Goal: Task Accomplishment & Management: Use online tool/utility

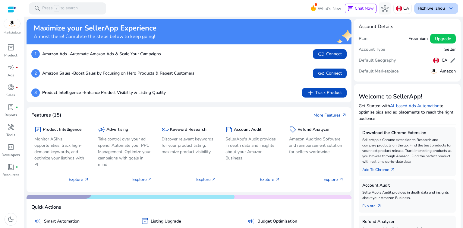
click at [431, 10] on b "zhiwei zhou" at bounding box center [433, 8] width 23 height 6
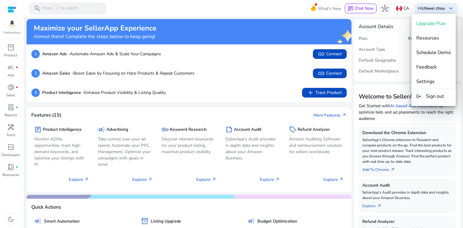
click at [372, 84] on div at bounding box center [231, 114] width 463 height 228
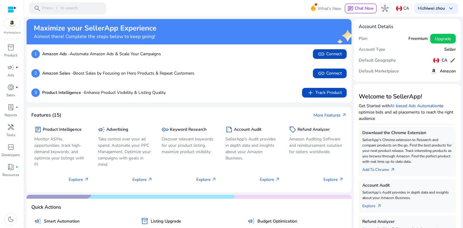
click at [17, 11] on div "Marketplace" at bounding box center [12, 17] width 24 height 35
click at [11, 12] on div at bounding box center [12, 9] width 9 height 7
click at [11, 23] on img at bounding box center [12, 23] width 16 height 9
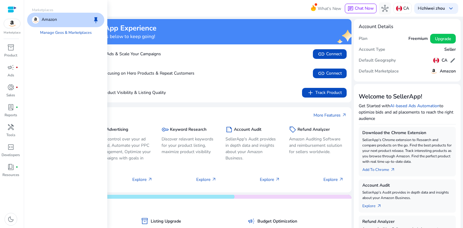
click at [11, 23] on img at bounding box center [12, 23] width 16 height 9
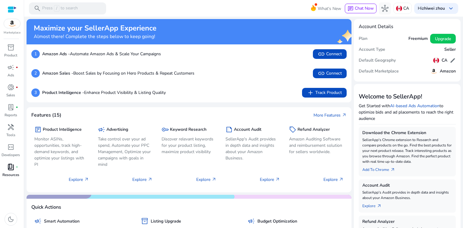
click at [7, 176] on p "Resources" at bounding box center [10, 174] width 17 height 5
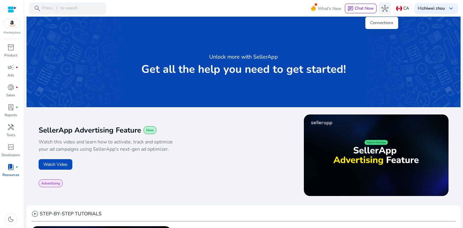
click at [382, 11] on span "hub" at bounding box center [385, 8] width 7 height 7
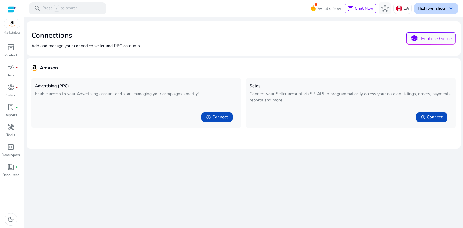
click at [440, 6] on b "[PERSON_NAME]" at bounding box center [433, 8] width 23 height 6
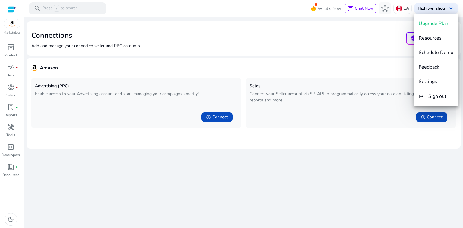
click at [11, 12] on div at bounding box center [231, 114] width 463 height 228
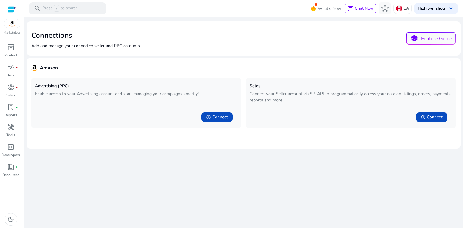
click at [11, 10] on div at bounding box center [12, 9] width 9 height 7
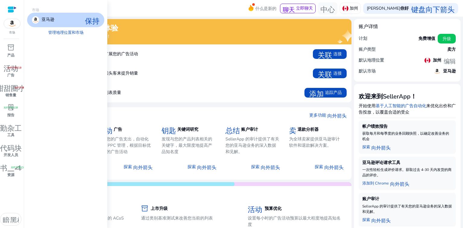
click at [10, 26] on img at bounding box center [12, 23] width 16 height 9
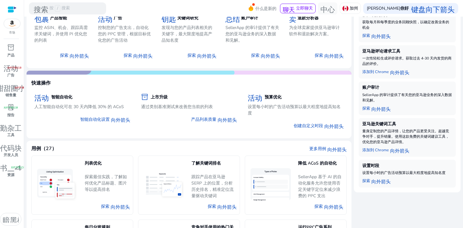
scroll to position [91, 0]
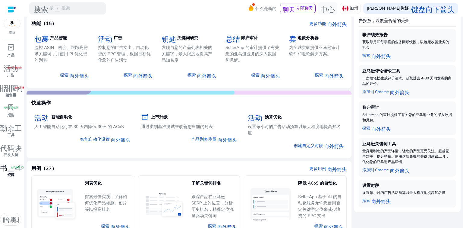
click at [11, 175] on font "资源" at bounding box center [10, 174] width 7 height 5
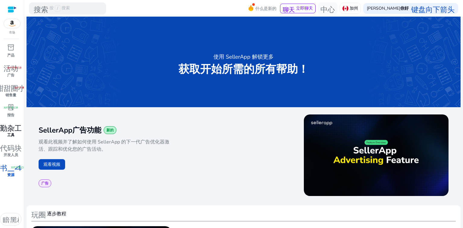
click at [14, 125] on font "勤杂工" at bounding box center [11, 127] width 22 height 8
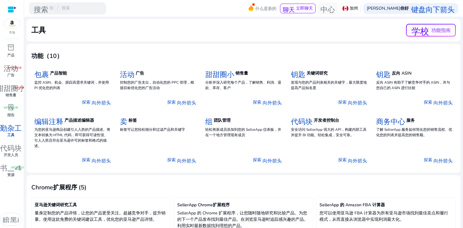
click at [10, 4] on div at bounding box center [12, 9] width 9 height 19
click at [11, 10] on div at bounding box center [12, 9] width 9 height 7
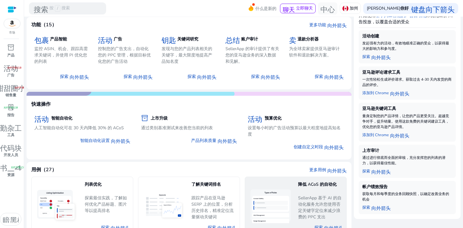
scroll to position [201, 0]
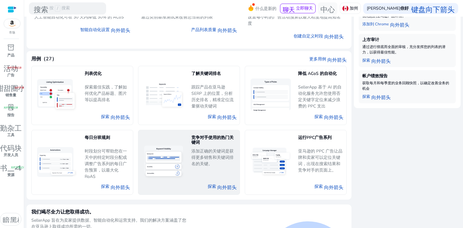
click at [206, 149] on font "添加正确的关键词是获得更多销售和关键词排名的关键。" at bounding box center [213, 157] width 42 height 18
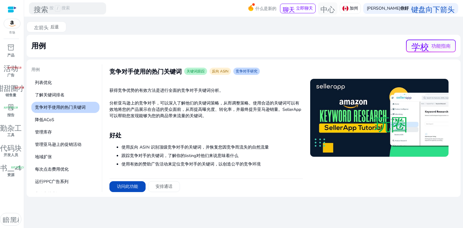
scroll to position [1, 0]
click at [127, 189] on font "访问此功能" at bounding box center [127, 187] width 21 height 6
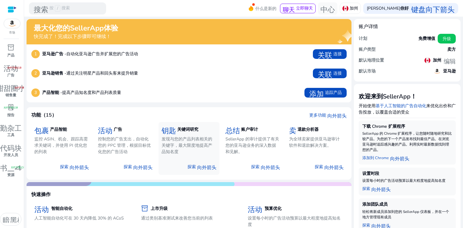
click at [181, 140] on font "发现与您的产品列表相关的关键字，最大限度地提高产品知名度" at bounding box center [187, 145] width 51 height 18
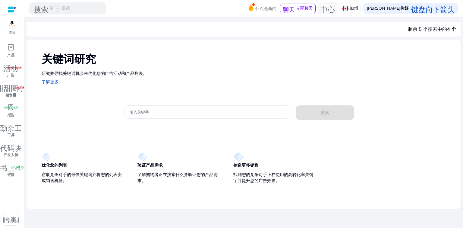
click at [160, 117] on div at bounding box center [207, 111] width 156 height 13
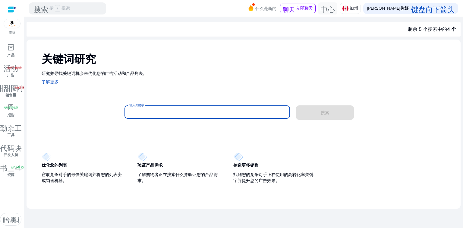
click at [159, 115] on div at bounding box center [207, 111] width 156 height 13
type input "***"
click at [175, 109] on input "***" at bounding box center [207, 112] width 156 height 7
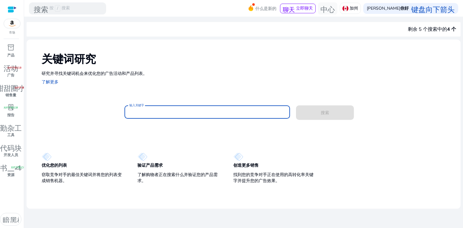
type input "*"
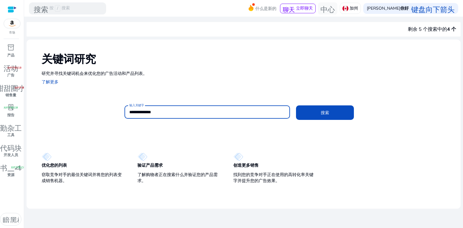
type input "**********"
click at [296, 105] on button "搜索" at bounding box center [325, 112] width 58 height 14
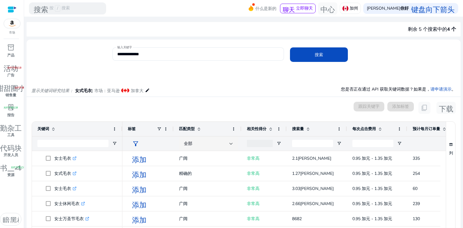
click at [175, 110] on div "已选择 0 个关键词 跟踪关键字 添加标签 content_copy 下载" at bounding box center [243, 108] width 425 height 12
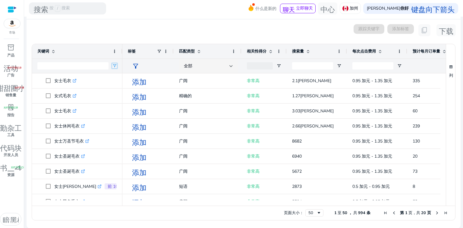
click at [114, 63] on span "打开过滤器菜单" at bounding box center [114, 65] width 5 height 5
click at [115, 51] on span at bounding box center [114, 51] width 5 height 5
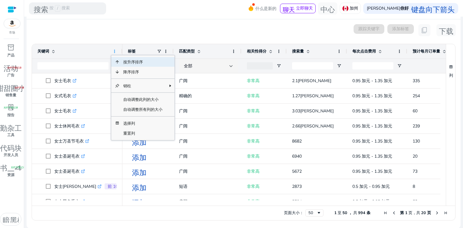
click at [115, 51] on span at bounding box center [114, 51] width 5 height 5
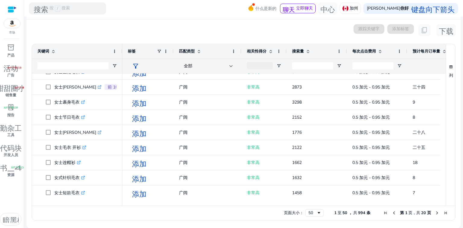
drag, startPoint x: 155, startPoint y: 205, endPoint x: 292, endPoint y: 205, distance: 136.9
click at [267, 201] on div "拖动至此处设置行组 拖动至此处设置列标签 关键词 标签 335" at bounding box center [244, 132] width 424 height 176
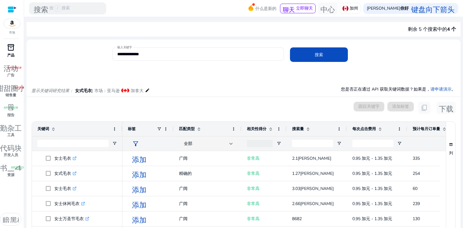
click at [13, 52] on div "inventory_2" at bounding box center [10, 48] width 17 height 10
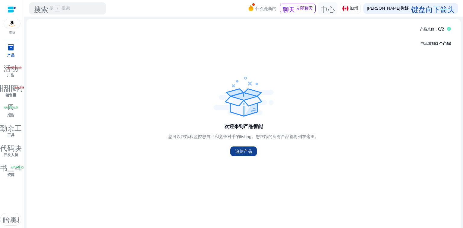
click at [246, 154] on font "追踪产品" at bounding box center [243, 151] width 17 height 6
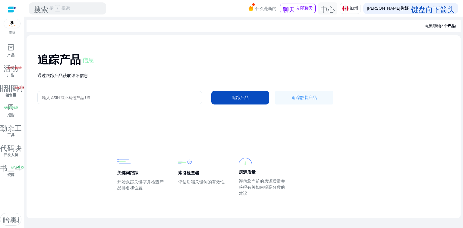
click at [109, 99] on input "输入 ASIN 或亚马逊产品 URL" at bounding box center [119, 97] width 155 height 7
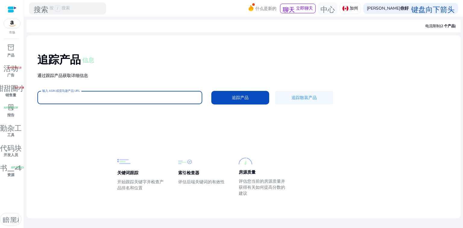
paste input "********"
type input "********"
click at [142, 96] on input "输入 ASIN 或亚马逊产品 URL" at bounding box center [119, 97] width 155 height 7
paste input "**********"
type input "**********"
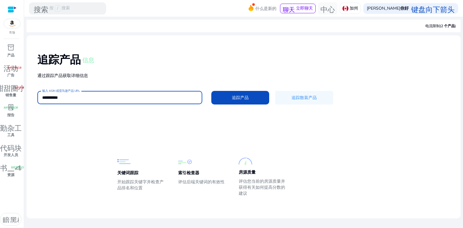
click at [235, 98] on font "追踪产品" at bounding box center [240, 98] width 17 height 6
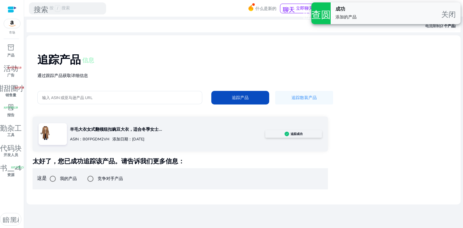
click at [227, 154] on div "羊毛大衣女式翻领纽扣豌豆大衣，适合冬季女士... ASIN：B0FPGDM2VH 添加日期：2025 年 9 月 11 日 追踪成功 太好了，您已成功追踪该产…" at bounding box center [181, 152] width 296 height 73
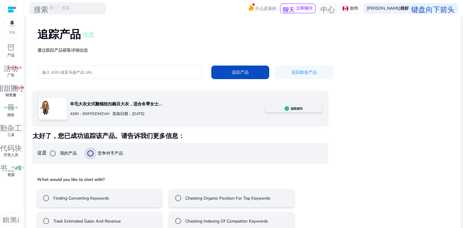
scroll to position [36, 0]
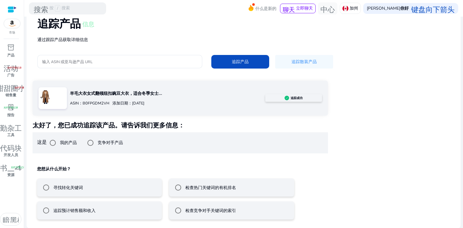
click at [223, 160] on div "您想从什么开始？ 寻找转化关键词 检查热门关键词的有机排名 追踪预计销售额和收入 检查竞争对手关键词的索引" at bounding box center [181, 191] width 296 height 65
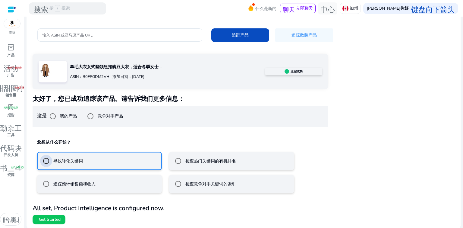
scroll to position [63, 0]
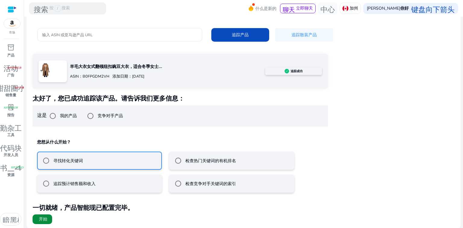
click at [37, 220] on span "开始" at bounding box center [42, 219] width 10 height 6
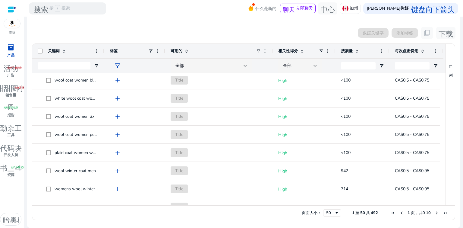
scroll to position [772, 0]
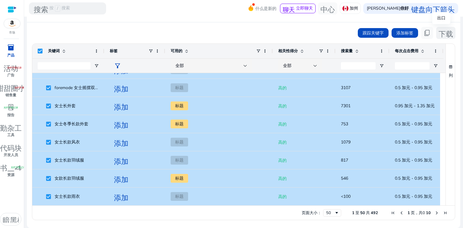
click at [444, 38] on button "下载" at bounding box center [445, 33] width 19 height 12
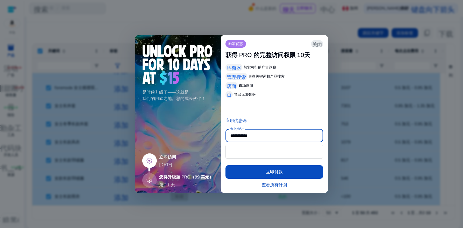
click at [317, 42] on font "关闭" at bounding box center [317, 44] width 10 height 6
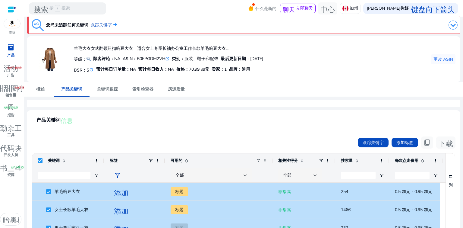
scroll to position [0, 0]
